Goal: Transaction & Acquisition: Purchase product/service

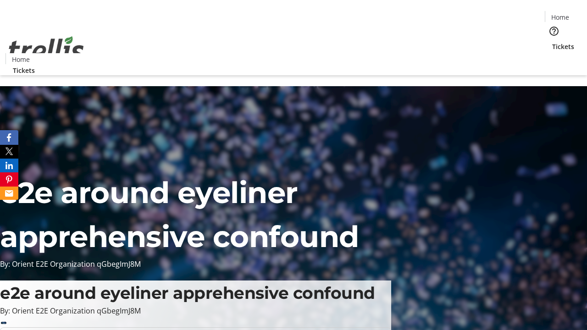
click at [552, 42] on span "Tickets" at bounding box center [563, 47] width 22 height 10
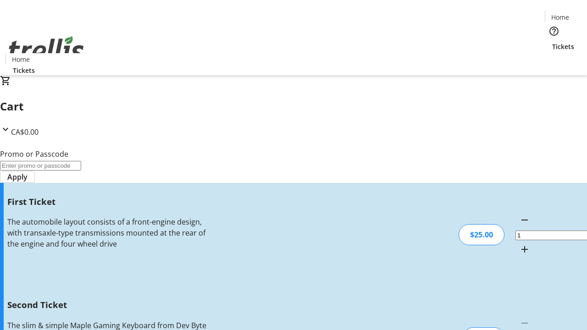
type input "2"
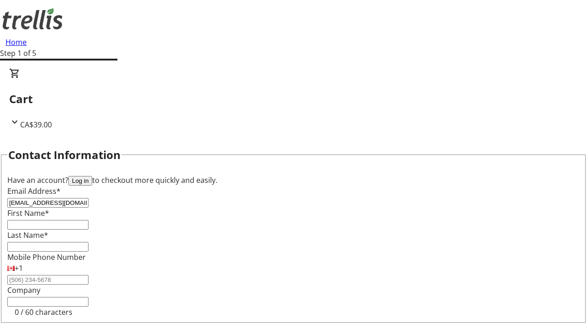
type input "[EMAIL_ADDRESS][DOMAIN_NAME]"
type input "[PERSON_NAME]"
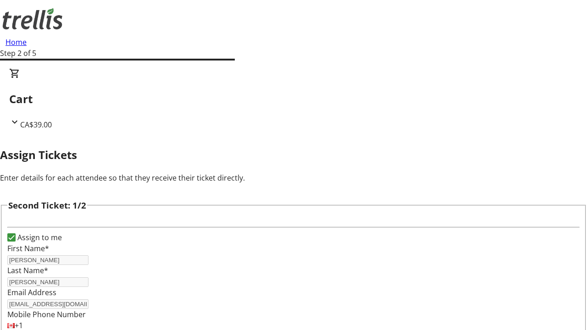
type input "Rasheed"
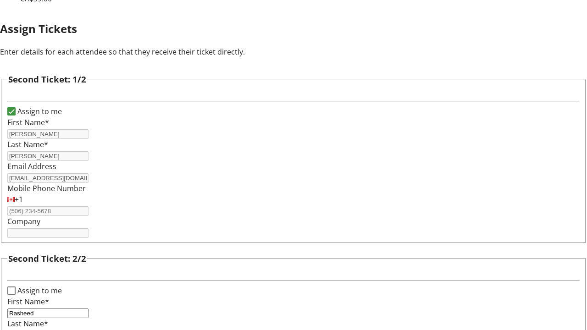
type input "[PERSON_NAME]"
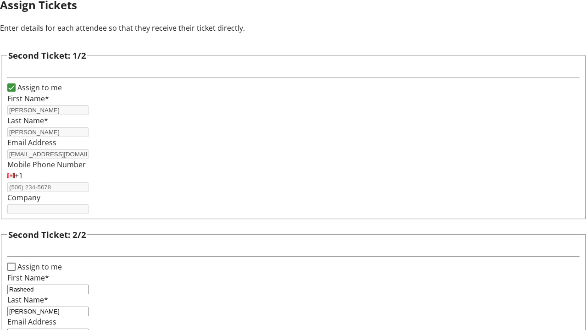
type input "[EMAIL_ADDRESS][PERSON_NAME][DOMAIN_NAME]"
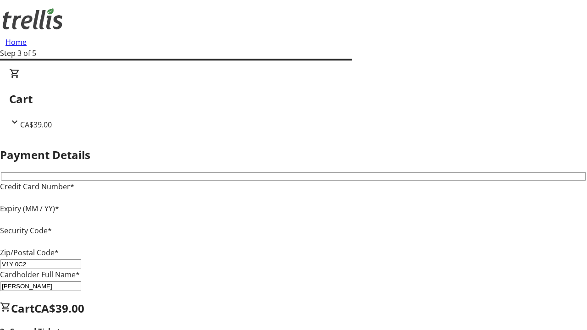
type input "V1Y 0C2"
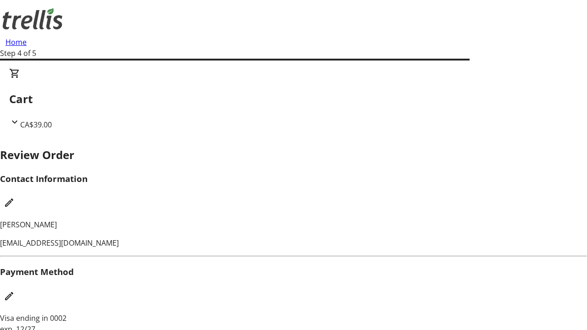
click at [15, 197] on mat-icon "Edit Contact Information" at bounding box center [9, 202] width 11 height 11
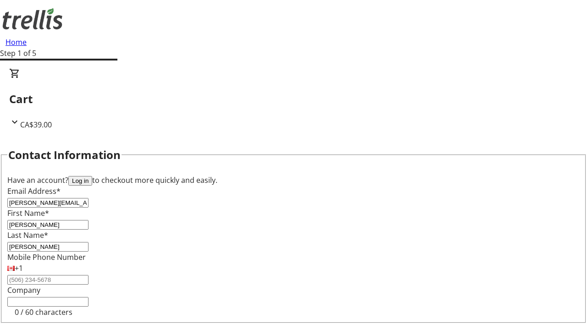
type input "[PERSON_NAME][EMAIL_ADDRESS][DOMAIN_NAME]"
type input "[PERSON_NAME]"
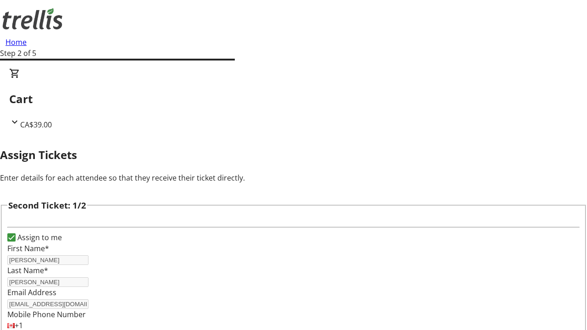
type input "New"
type input "Name"
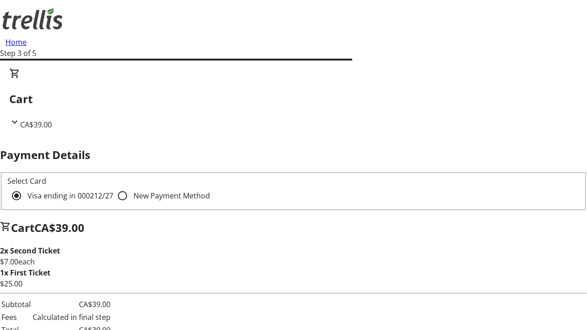
click at [113, 187] on input "New Payment Method" at bounding box center [122, 196] width 18 height 18
radio input "true"
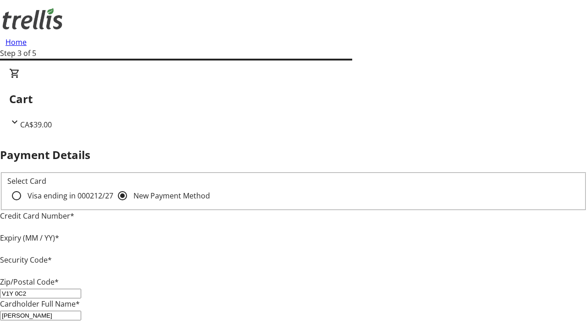
type input "V1Y 0C2"
